Goal: Complete application form

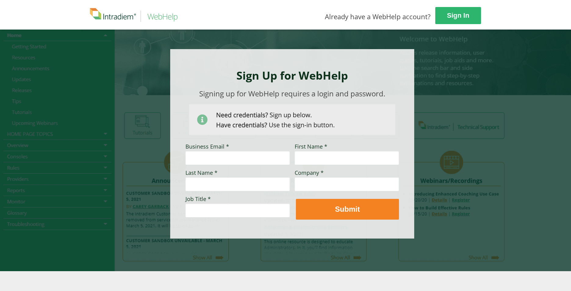
click at [211, 162] on input "Business Email *" at bounding box center [237, 158] width 104 height 14
type input "[PERSON_NAME][EMAIL_ADDRESS][PERSON_NAME][DOMAIN_NAME]"
type input "[PERSON_NAME]"
type input "j"
type input "[PERSON_NAME]"
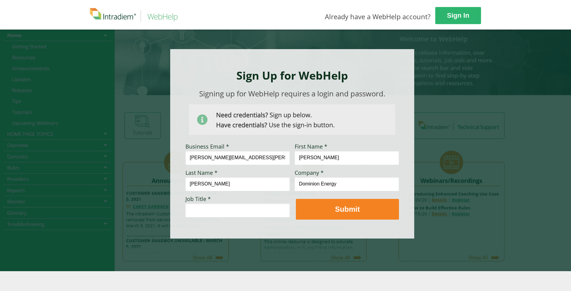
type input "Dominion Energy"
click at [210, 214] on input "Job Title *" at bounding box center [237, 210] width 104 height 14
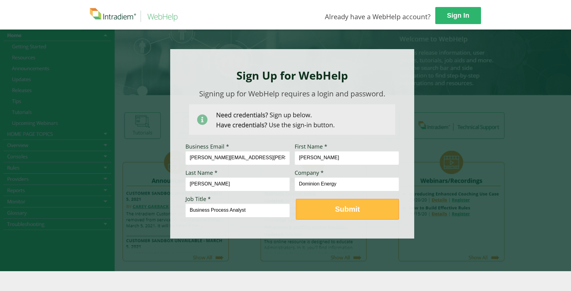
type input "Business Process Analyst"
click at [342, 208] on strong "Submit" at bounding box center [347, 209] width 25 height 8
